Goal: Task Accomplishment & Management: Complete application form

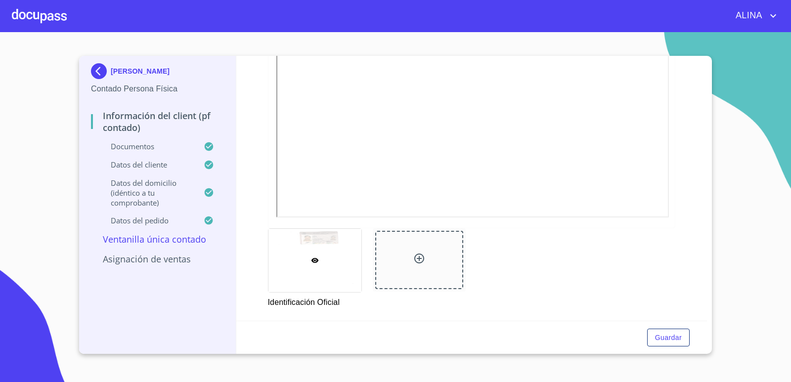
scroll to position [297, 0]
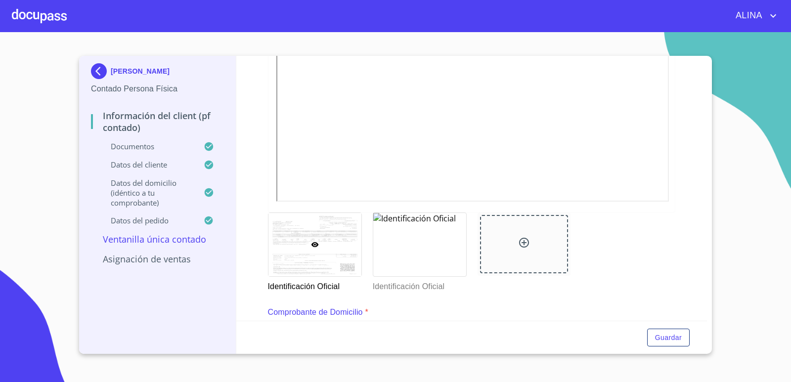
click at [689, 300] on div "Información del Client (PF contado) Documentos Documento de identificación.   *…" at bounding box center [471, 188] width 471 height 265
click at [439, 255] on div at bounding box center [419, 244] width 93 height 63
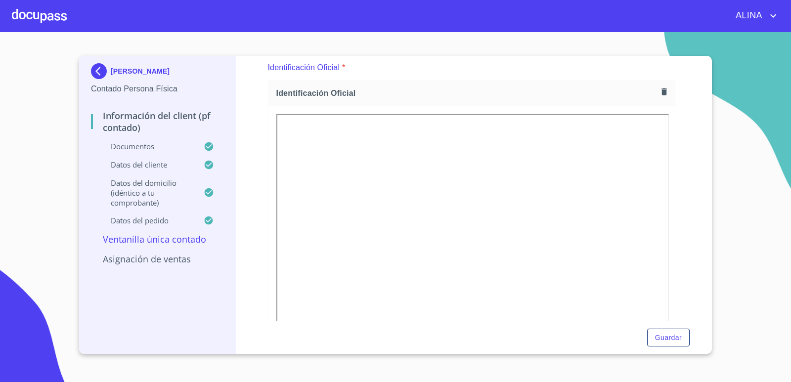
scroll to position [7, 0]
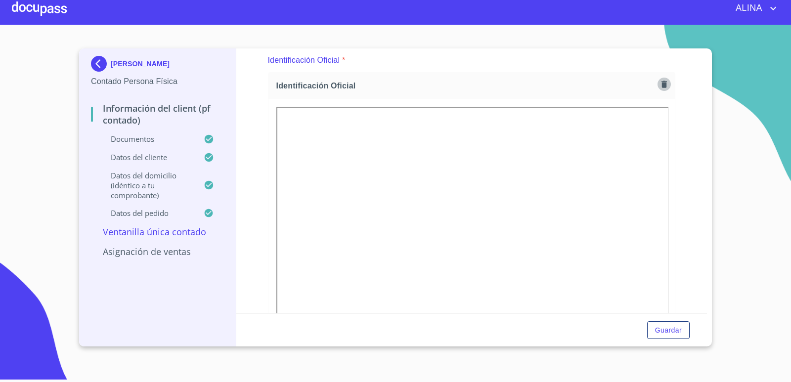
click at [661, 84] on icon "button" at bounding box center [664, 84] width 9 height 9
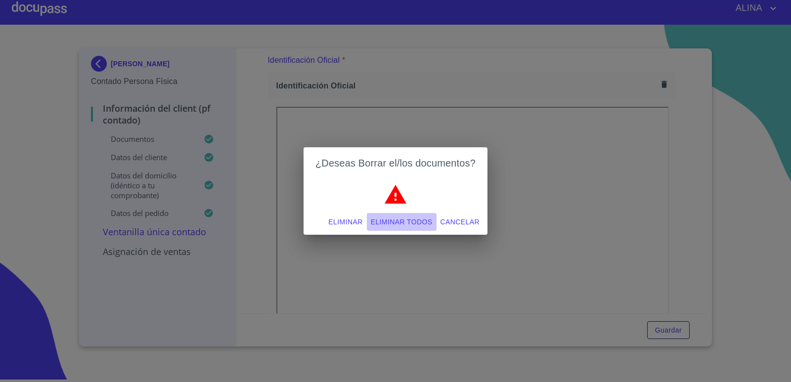
click at [399, 222] on span "Eliminar todos" at bounding box center [402, 222] width 62 height 12
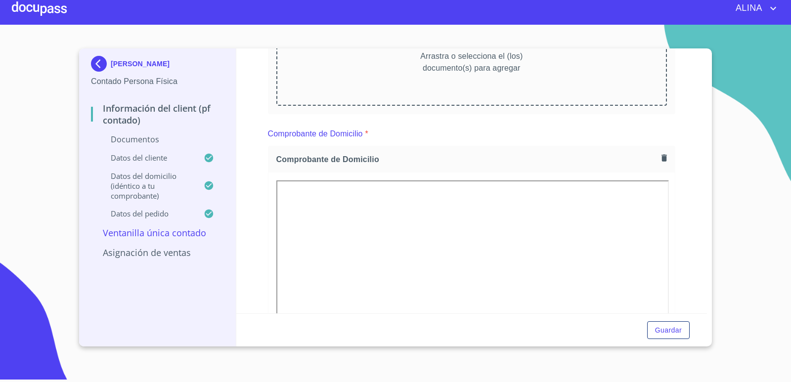
scroll to position [99, 0]
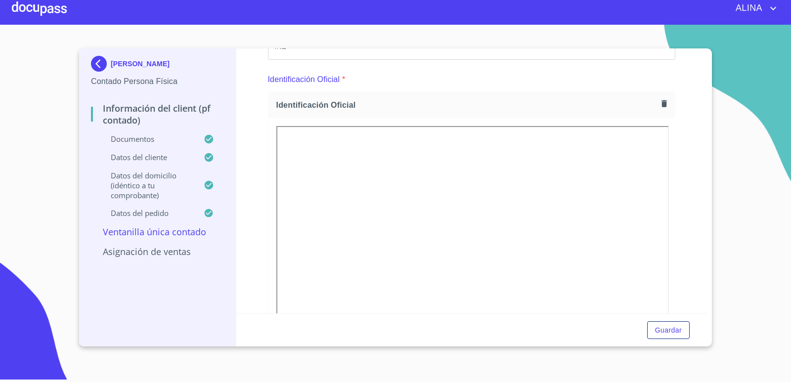
click at [487, 84] on div "Identificación Oficial *" at bounding box center [472, 80] width 408 height 24
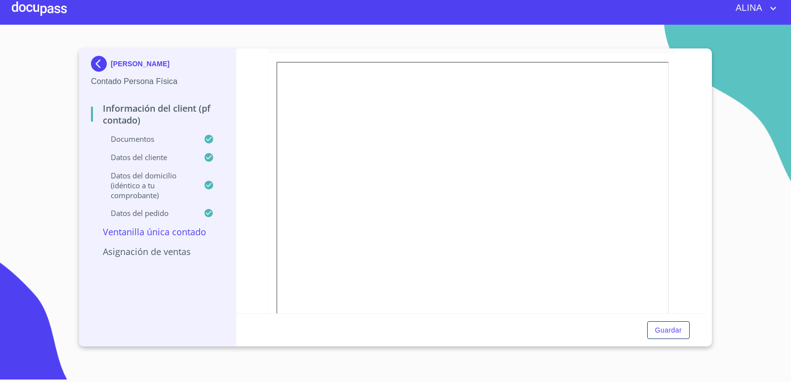
scroll to position [148, 0]
click at [547, 315] on div "Guardar" at bounding box center [471, 331] width 471 height 34
